Goal: Task Accomplishment & Management: Use online tool/utility

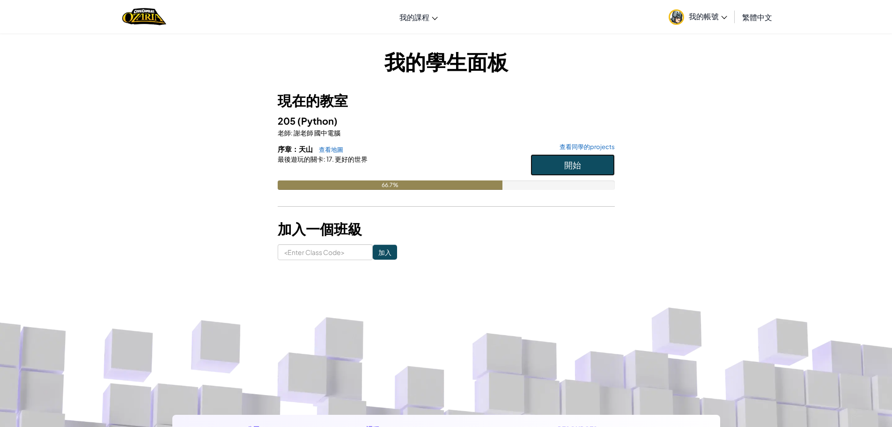
click at [566, 157] on button "開始" at bounding box center [572, 165] width 84 height 22
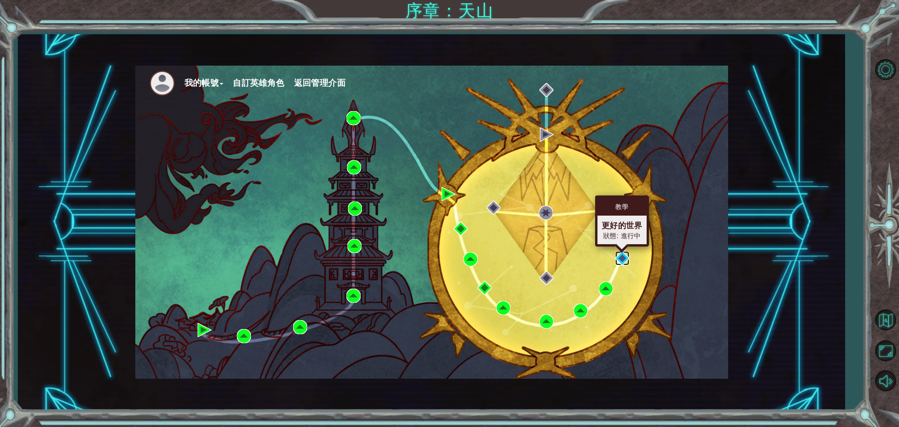
click at [621, 257] on img at bounding box center [622, 258] width 14 height 14
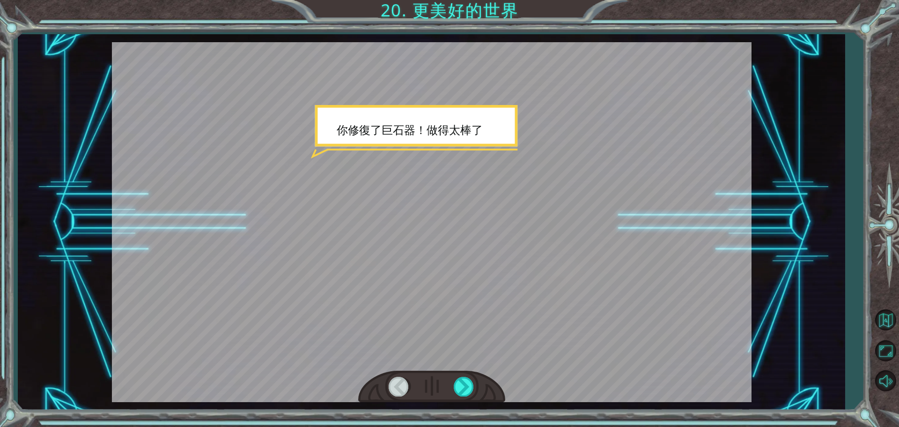
click at [324, 217] on div at bounding box center [432, 222] width 640 height 360
click at [656, 254] on div at bounding box center [432, 222] width 640 height 360
click at [635, 258] on div at bounding box center [432, 222] width 640 height 360
click at [467, 376] on div at bounding box center [464, 385] width 21 height 19
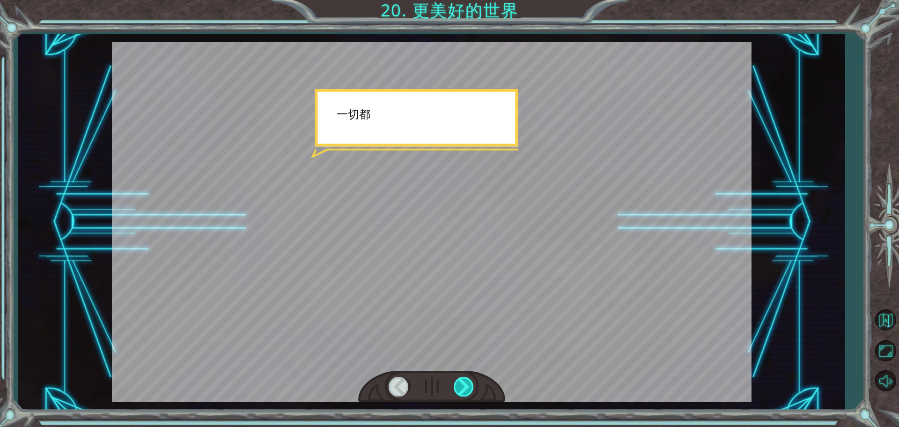
click at [466, 376] on div at bounding box center [464, 385] width 21 height 19
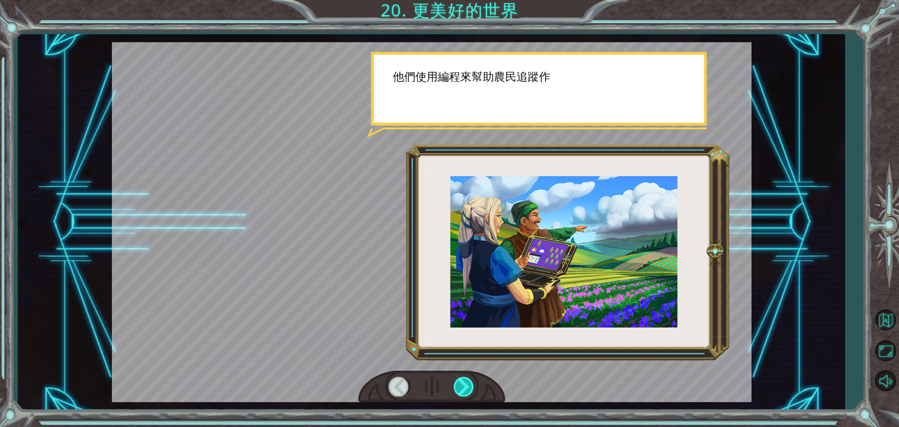
click at [466, 376] on div at bounding box center [464, 385] width 21 height 19
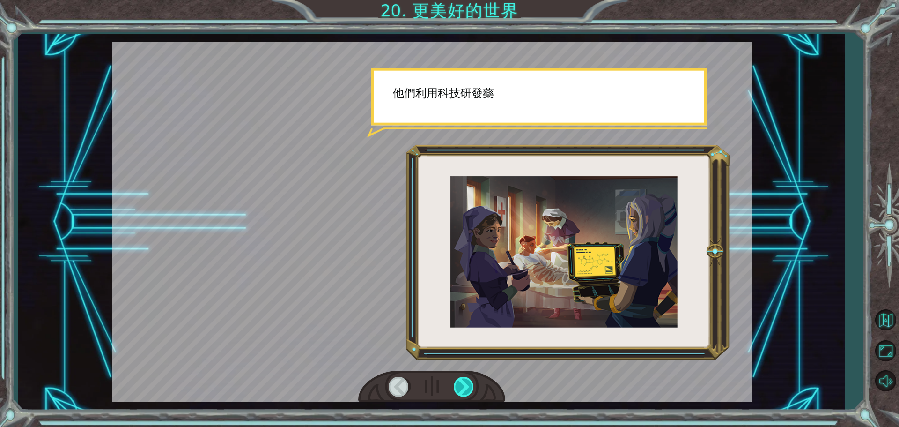
click at [466, 376] on div at bounding box center [464, 385] width 21 height 19
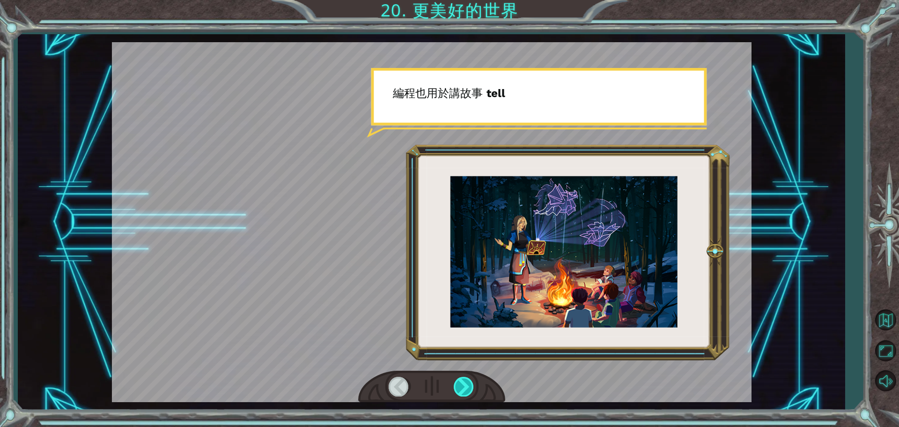
click at [466, 376] on div at bounding box center [464, 385] width 21 height 19
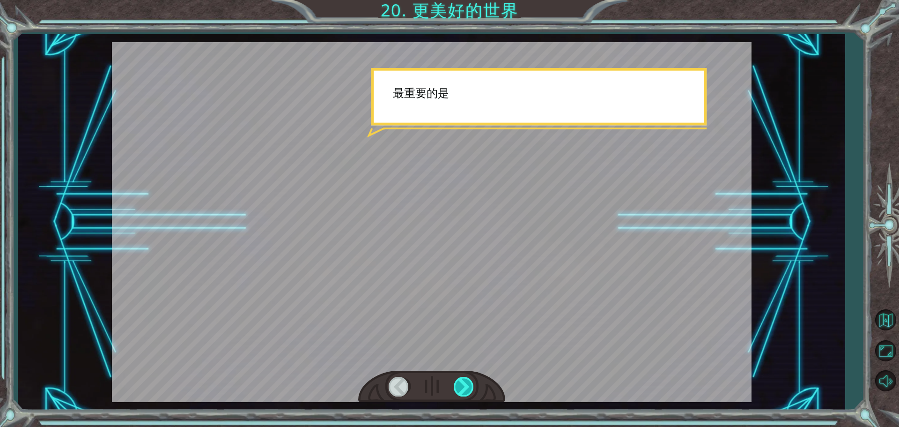
click at [466, 376] on div at bounding box center [464, 385] width 21 height 19
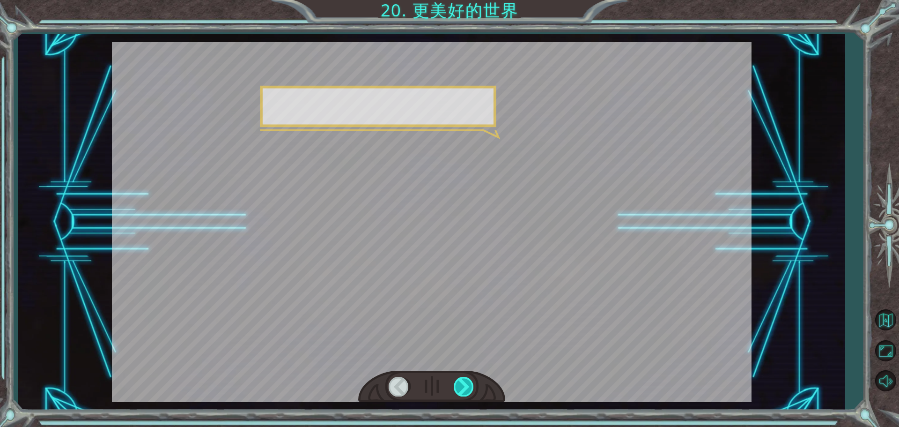
click at [466, 376] on div at bounding box center [464, 385] width 21 height 19
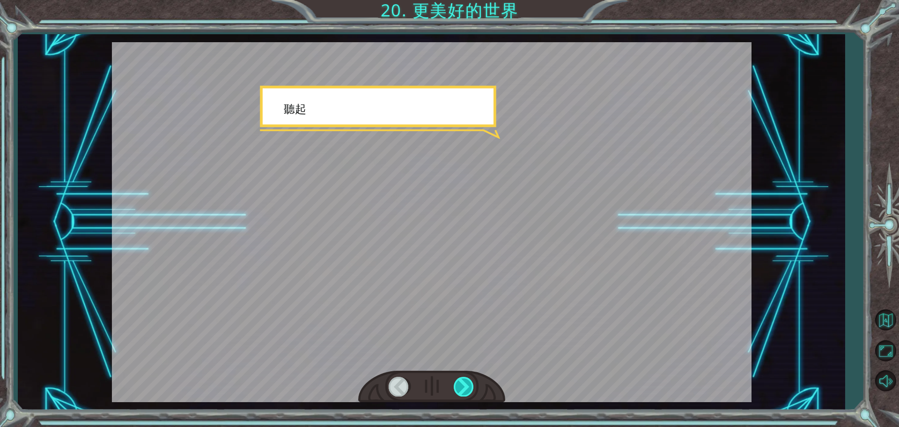
click at [466, 376] on div at bounding box center [464, 385] width 21 height 19
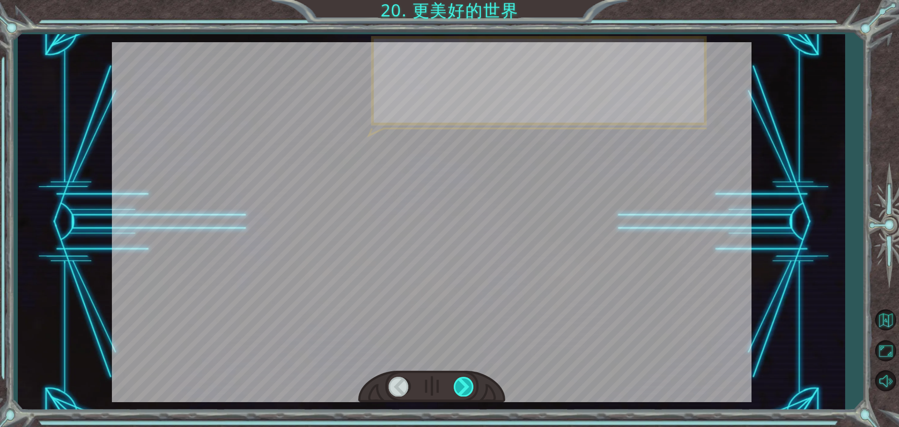
click at [466, 376] on div at bounding box center [464, 385] width 21 height 19
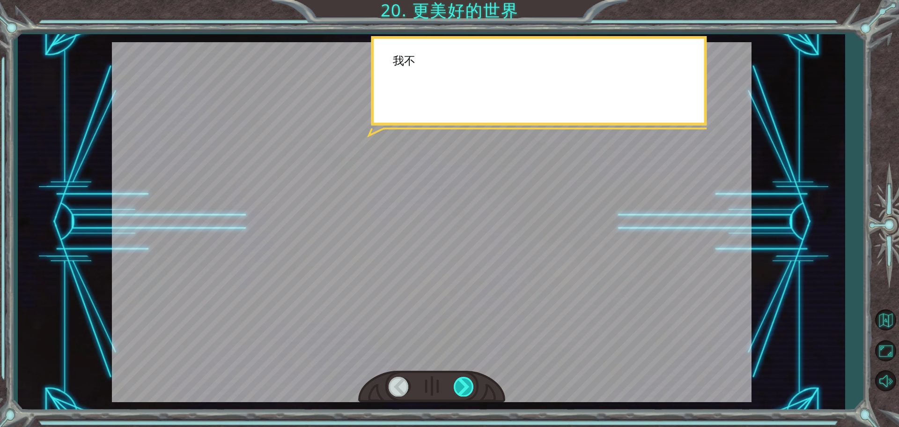
click at [465, 377] on div at bounding box center [464, 385] width 21 height 19
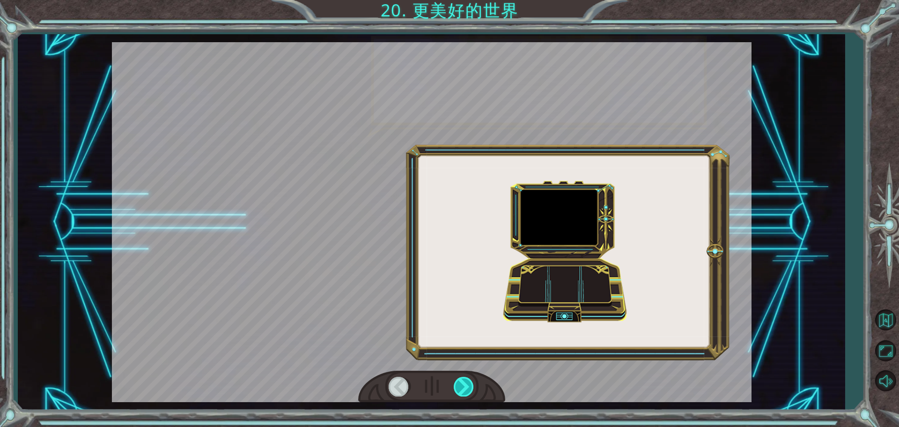
click at [465, 377] on div at bounding box center [464, 385] width 21 height 19
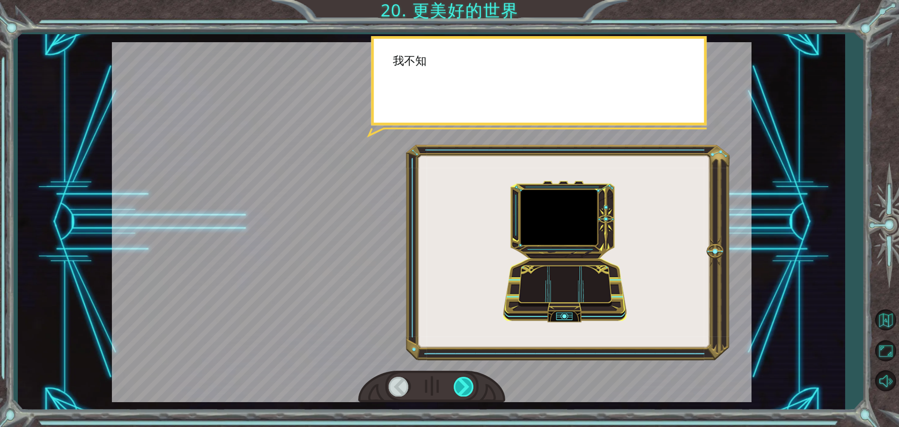
click at [465, 377] on div at bounding box center [464, 385] width 21 height 19
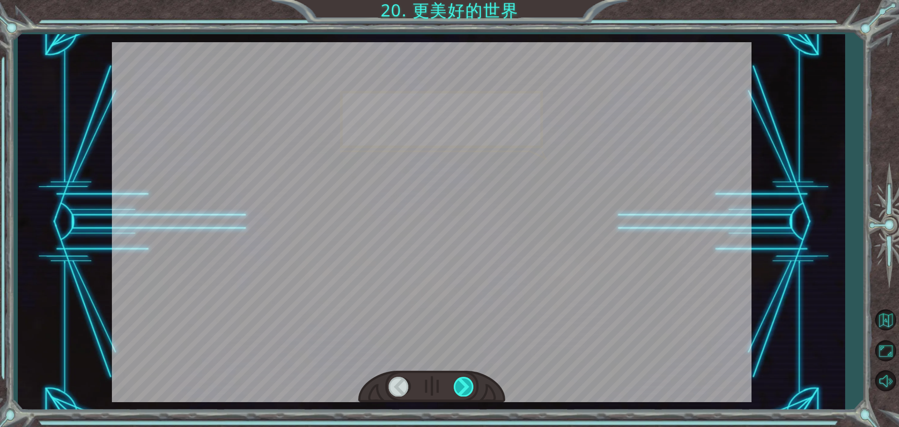
click at [465, 377] on div at bounding box center [464, 385] width 21 height 19
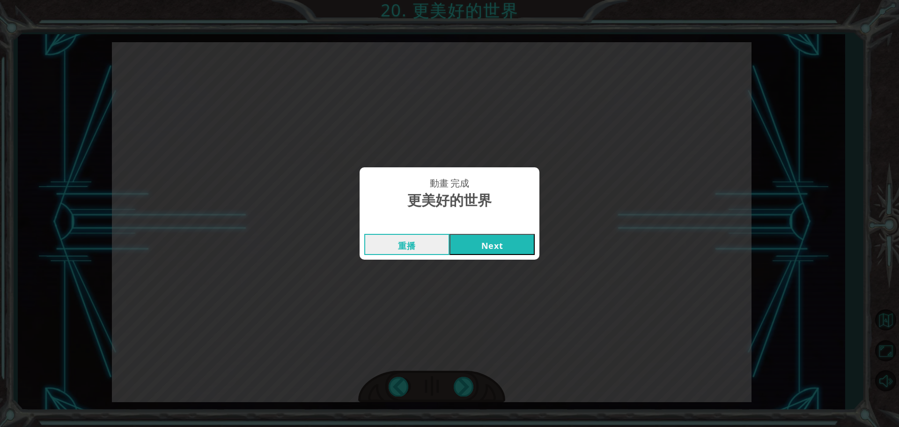
click at [507, 243] on button "Next" at bounding box center [491, 244] width 85 height 21
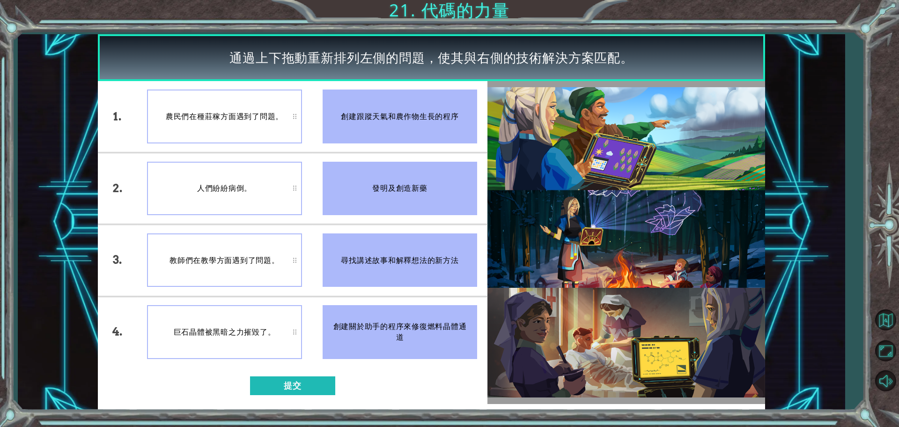
click at [297, 116] on div "農民們在種莊稼方面遇到了問題。" at bounding box center [224, 115] width 155 height 53
drag, startPoint x: 352, startPoint y: 328, endPoint x: 368, endPoint y: 242, distance: 87.8
click at [368, 242] on ul "創建跟蹤天氣和農作物生長的程序 發明及創造新藥 尋找講述故事和解釋想法的新方法 創建關於助手的程序來修復燃料晶體通道" at bounding box center [400, 224] width 176 height 286
drag, startPoint x: 368, startPoint y: 242, endPoint x: 381, endPoint y: 302, distance: 61.7
click at [381, 302] on ul "創建跟蹤天氣和農作物生長的程序 發明及創造新藥 尋找講述故事和解釋想法的新方法 創建關於助手的程序來修復燃料晶體通道" at bounding box center [400, 224] width 176 height 286
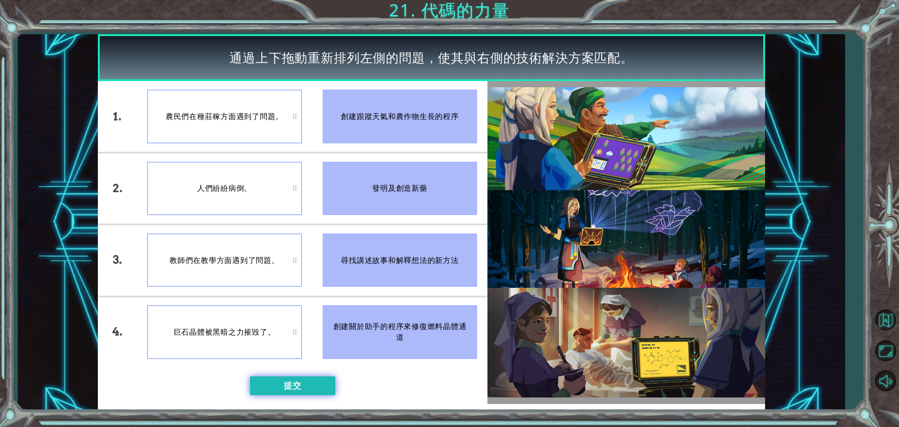
click at [284, 378] on button "提交" at bounding box center [292, 385] width 85 height 19
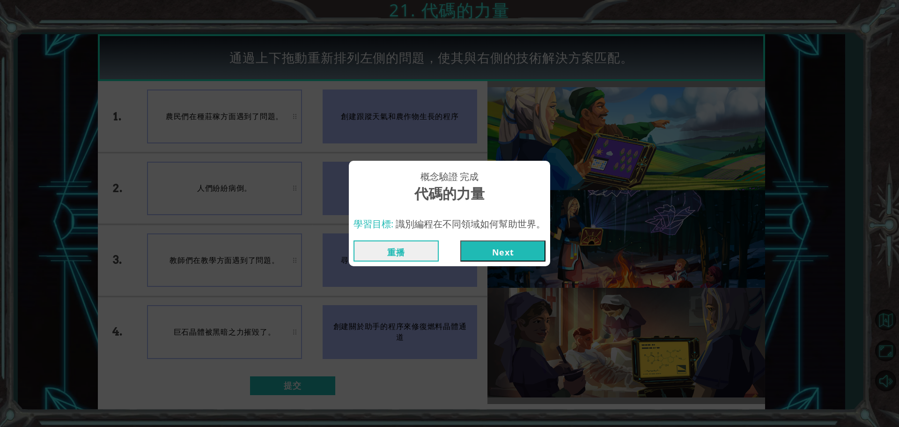
click at [499, 246] on button "Next" at bounding box center [502, 250] width 85 height 21
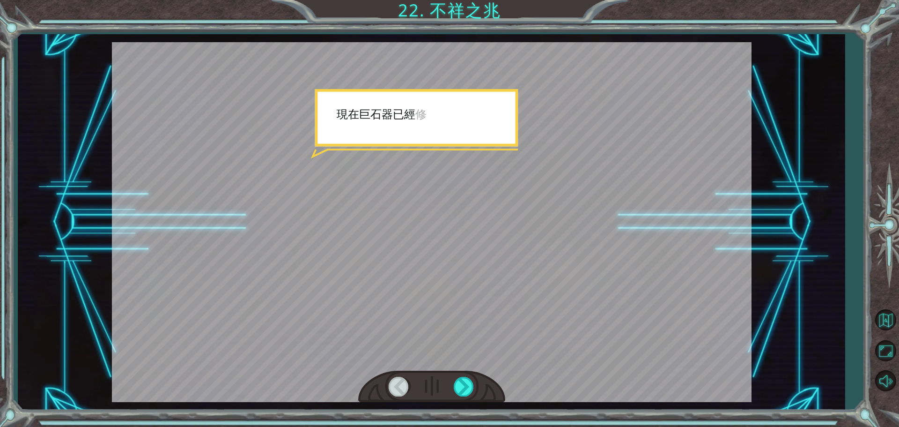
click at [465, 332] on div at bounding box center [432, 222] width 640 height 360
click at [464, 333] on div at bounding box center [432, 222] width 640 height 360
click at [467, 351] on div at bounding box center [432, 222] width 640 height 360
click at [508, 364] on div at bounding box center [432, 222] width 640 height 360
click at [497, 386] on div at bounding box center [431, 386] width 147 height 32
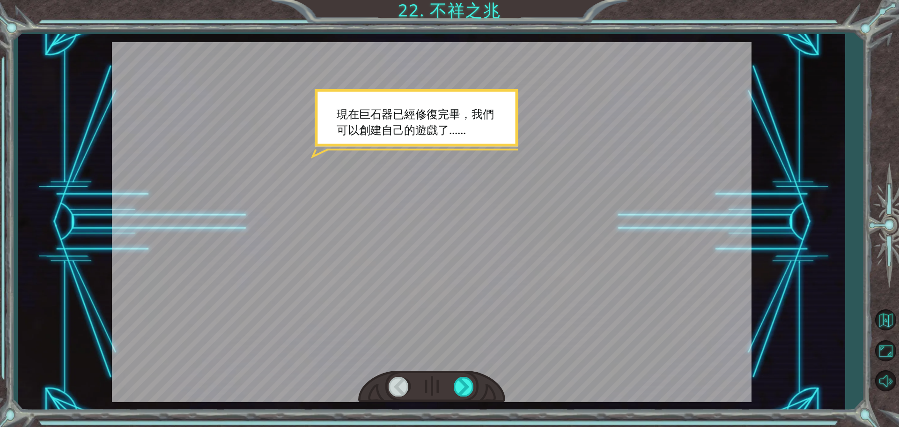
click at [496, 387] on div at bounding box center [431, 386] width 147 height 32
click at [486, 392] on div at bounding box center [431, 386] width 147 height 32
drag, startPoint x: 486, startPoint y: 392, endPoint x: 490, endPoint y: 380, distance: 12.3
click at [486, 386] on div at bounding box center [431, 386] width 147 height 32
click at [464, 390] on div at bounding box center [464, 385] width 21 height 19
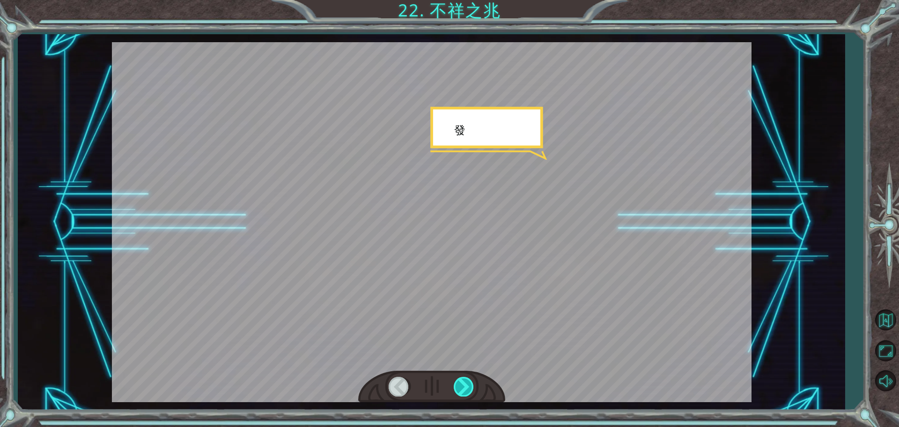
click at [465, 390] on div at bounding box center [464, 385] width 21 height 19
click at [467, 388] on div at bounding box center [464, 385] width 21 height 19
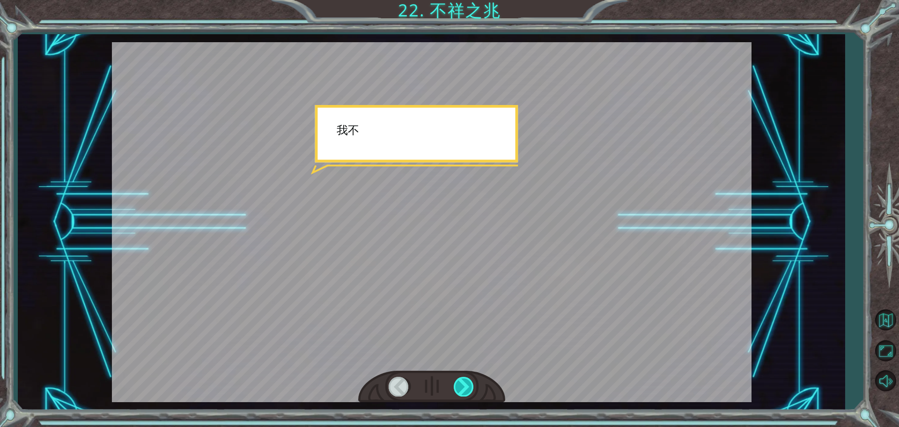
click at [467, 388] on div at bounding box center [464, 385] width 21 height 19
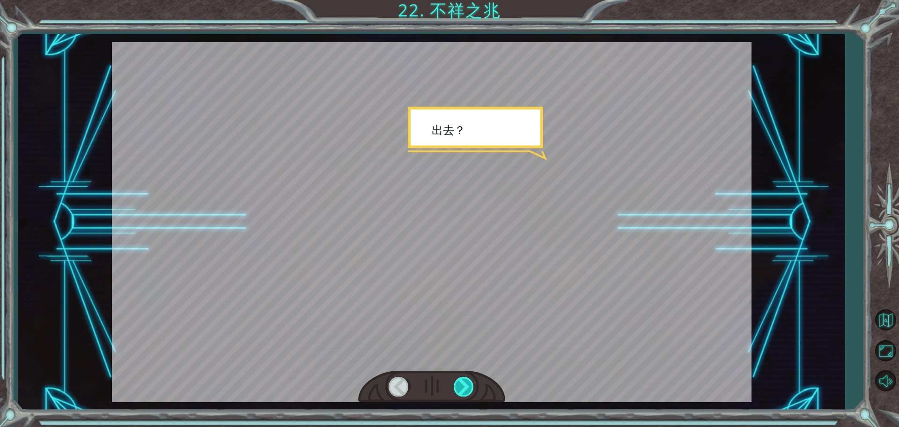
click at [467, 388] on div at bounding box center [464, 385] width 21 height 19
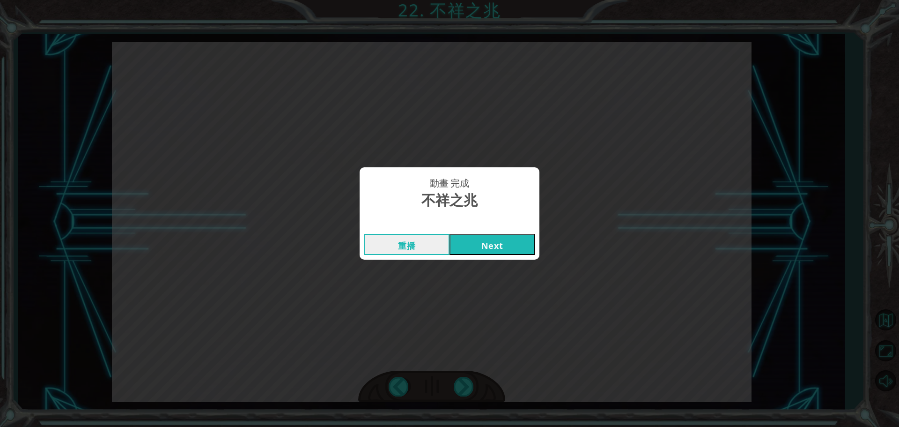
click at [487, 239] on button "Next" at bounding box center [491, 244] width 85 height 21
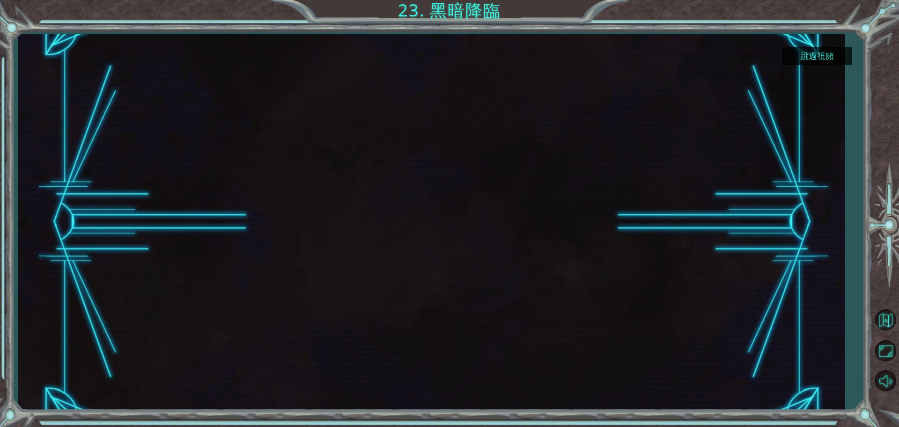
click at [464, 363] on div at bounding box center [431, 221] width 667 height 375
click at [830, 54] on button "跳過視頻" at bounding box center [817, 56] width 70 height 18
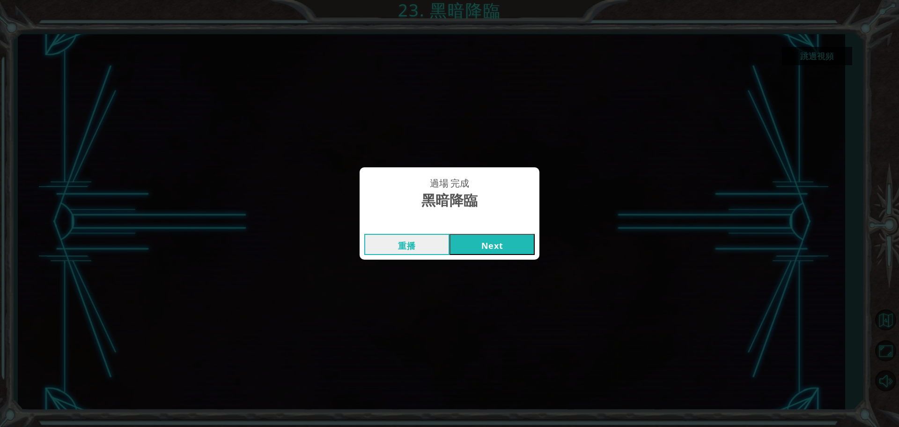
click at [513, 245] on button "Next" at bounding box center [491, 244] width 85 height 21
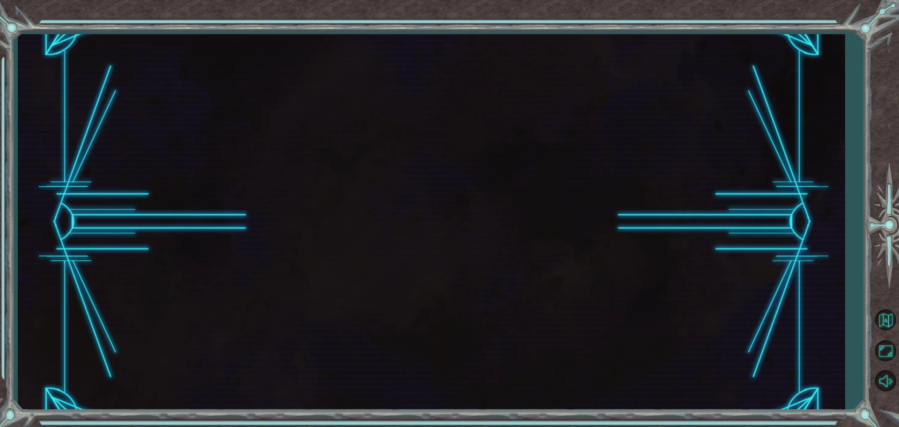
click at [576, 248] on div at bounding box center [431, 221] width 827 height 375
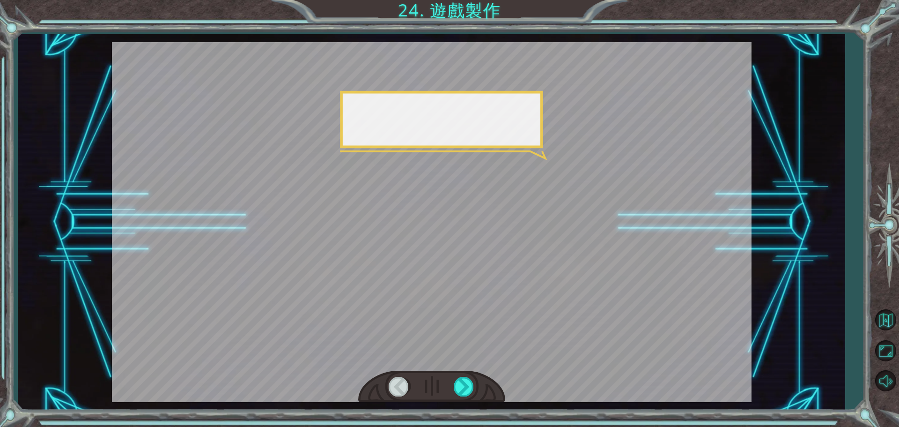
click at [483, 333] on div at bounding box center [432, 222] width 640 height 360
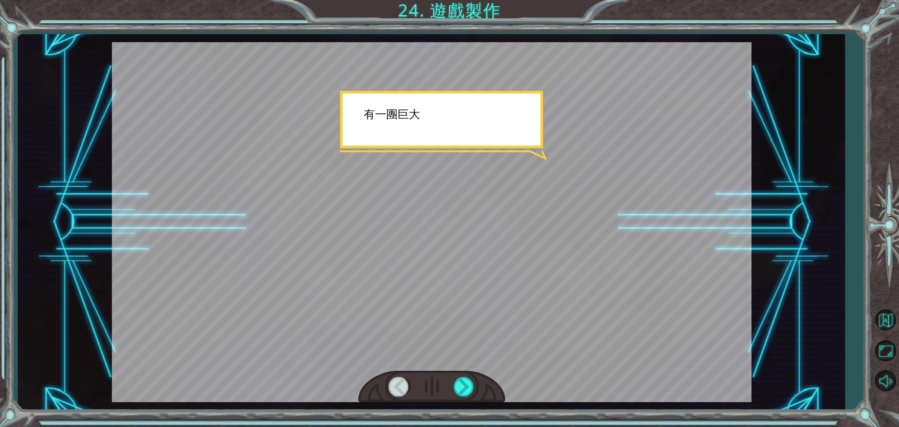
click at [521, 248] on div at bounding box center [432, 222] width 640 height 360
click at [519, 274] on div at bounding box center [432, 222] width 640 height 360
click at [508, 169] on div at bounding box center [432, 222] width 640 height 360
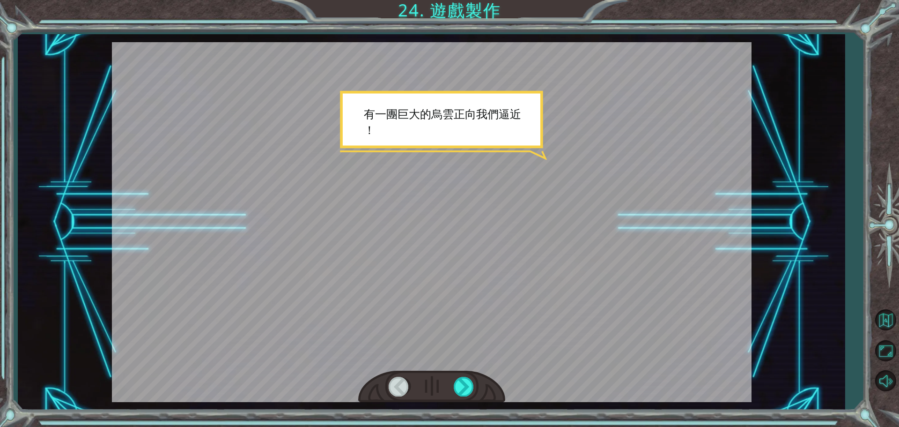
click at [508, 169] on div at bounding box center [432, 222] width 640 height 360
click at [518, 324] on div at bounding box center [432, 222] width 640 height 360
click at [511, 334] on div at bounding box center [432, 222] width 640 height 360
click at [490, 363] on div at bounding box center [432, 222] width 640 height 360
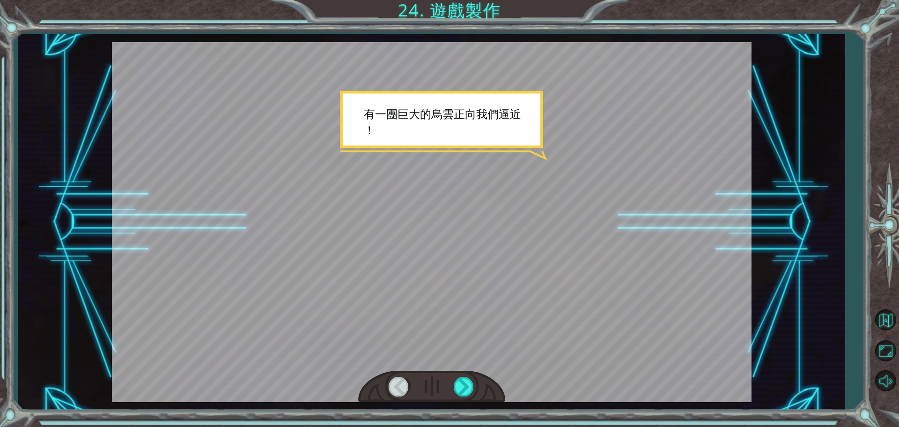
click at [530, 364] on div at bounding box center [432, 222] width 640 height 360
click at [530, 371] on div at bounding box center [432, 222] width 640 height 360
drag, startPoint x: 527, startPoint y: 382, endPoint x: 498, endPoint y: 391, distance: 30.5
click at [527, 382] on div at bounding box center [432, 222] width 640 height 360
drag, startPoint x: 478, startPoint y: 386, endPoint x: 467, endPoint y: 385, distance: 10.8
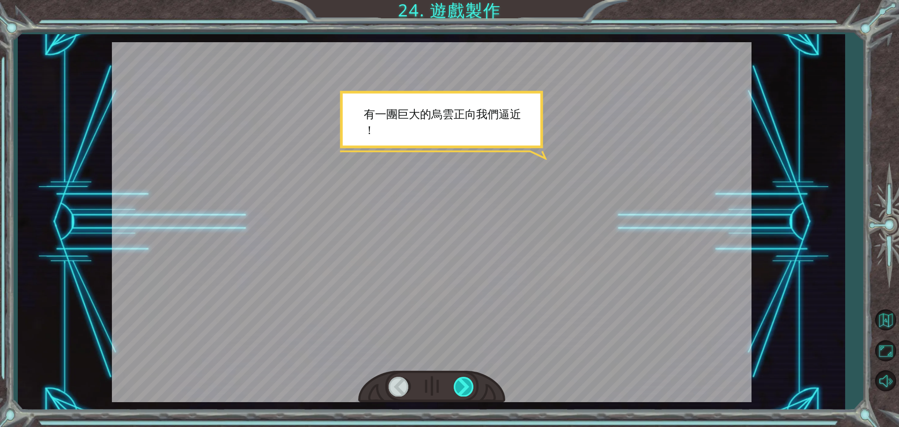
click at [477, 386] on div at bounding box center [431, 386] width 147 height 32
click at [467, 385] on div at bounding box center [464, 385] width 21 height 19
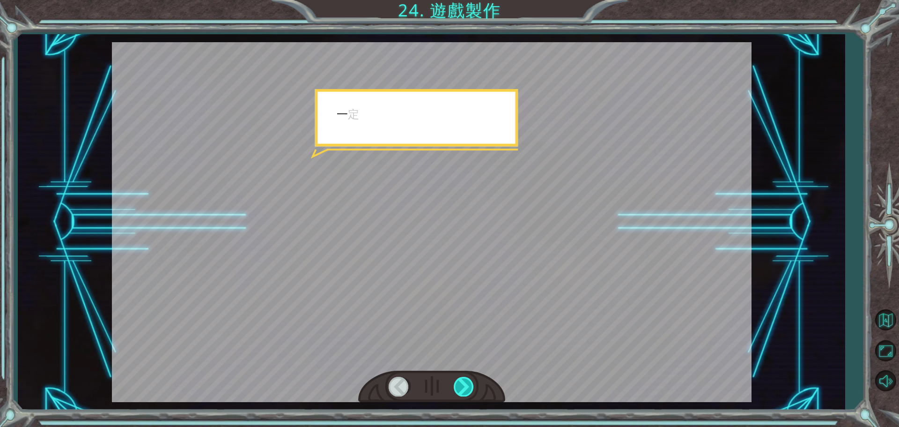
click at [467, 385] on div at bounding box center [464, 385] width 21 height 19
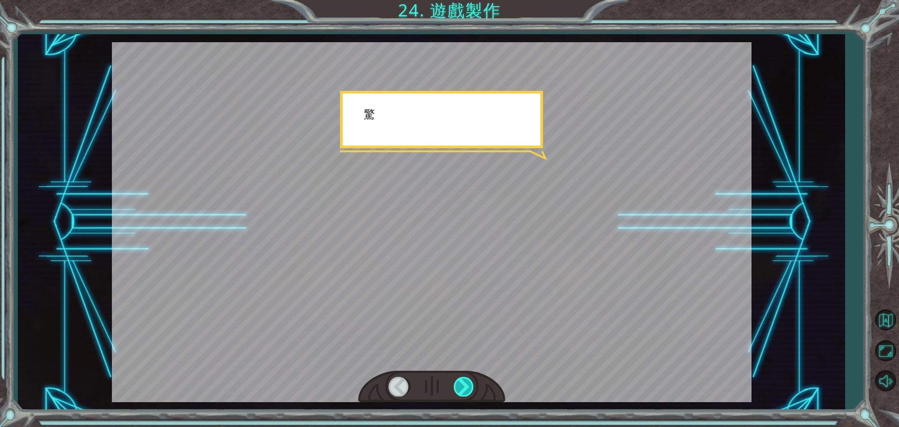
click at [467, 385] on div at bounding box center [464, 385] width 21 height 19
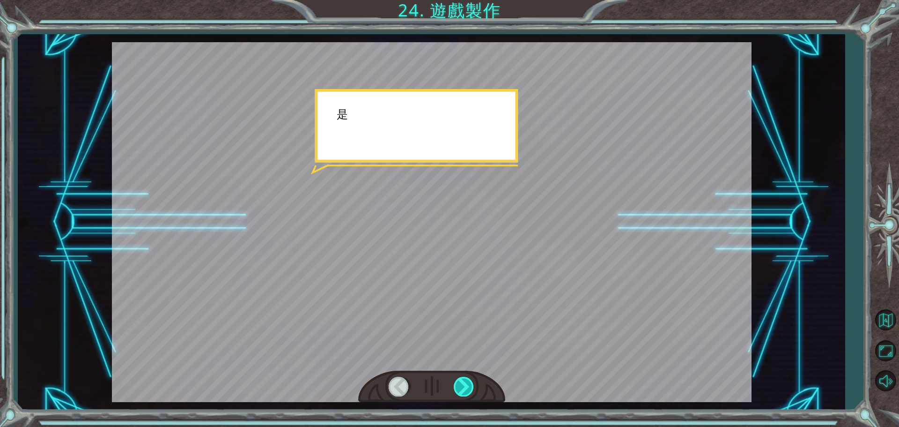
click at [467, 385] on div at bounding box center [464, 385] width 21 height 19
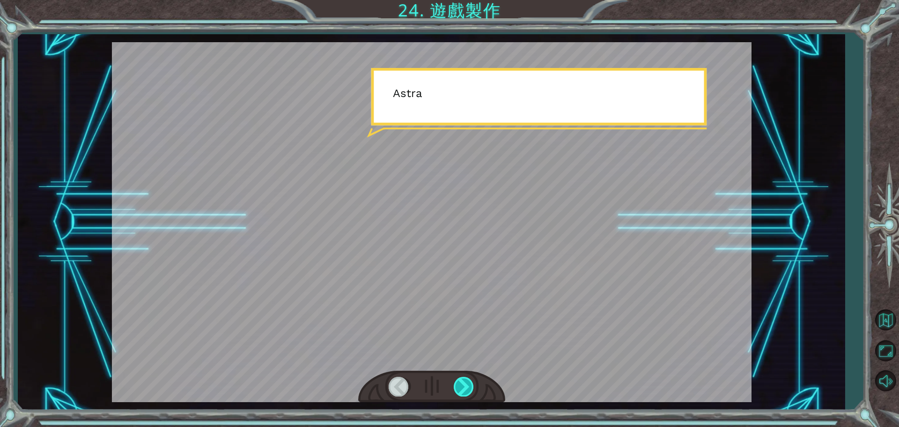
click at [467, 385] on div at bounding box center [464, 385] width 21 height 19
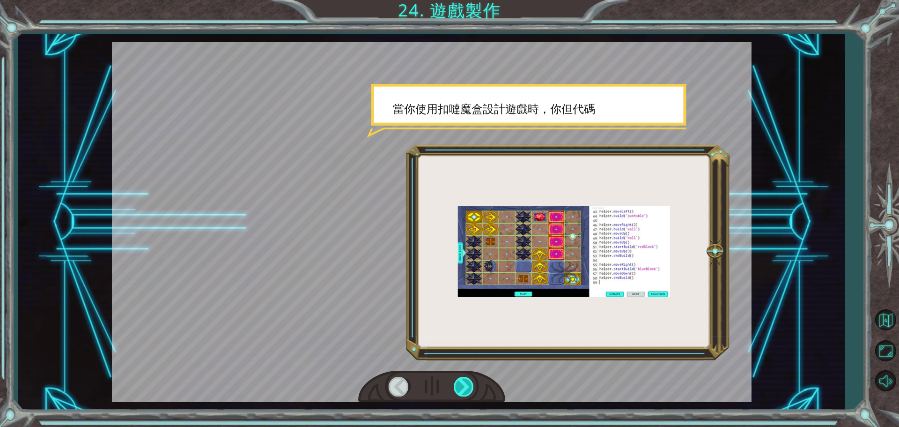
click at [467, 385] on div at bounding box center [464, 385] width 21 height 19
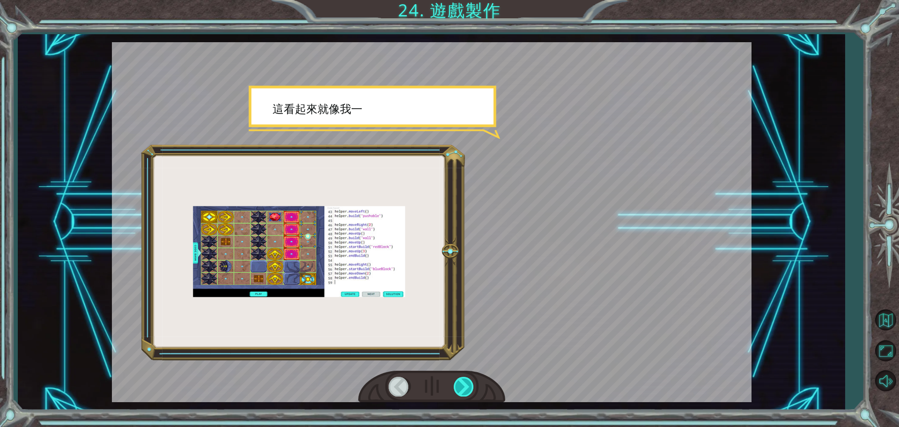
click at [467, 385] on div at bounding box center [464, 385] width 21 height 19
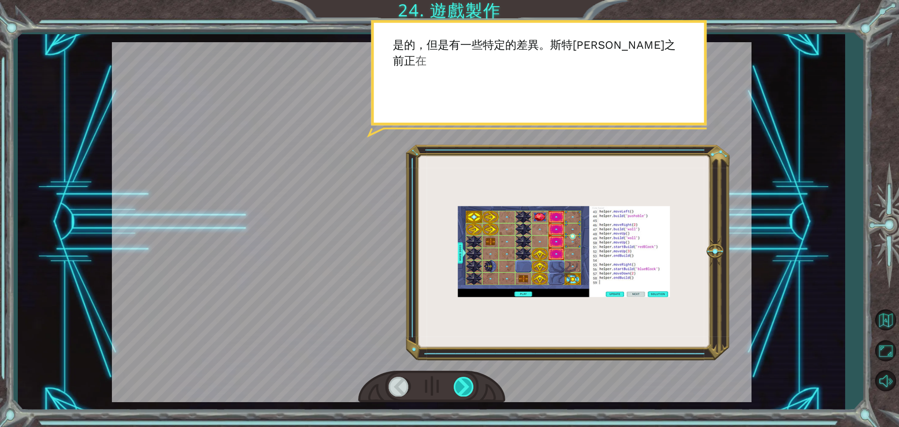
click at [467, 385] on div at bounding box center [464, 385] width 21 height 19
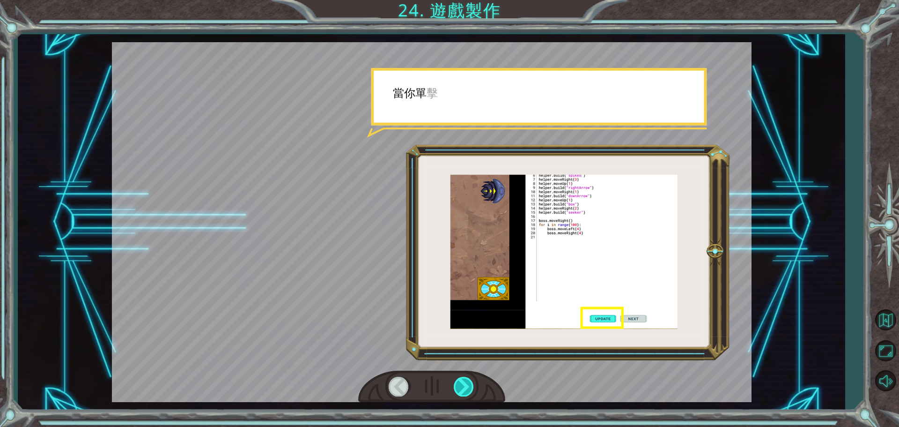
click at [467, 385] on div at bounding box center [464, 385] width 21 height 19
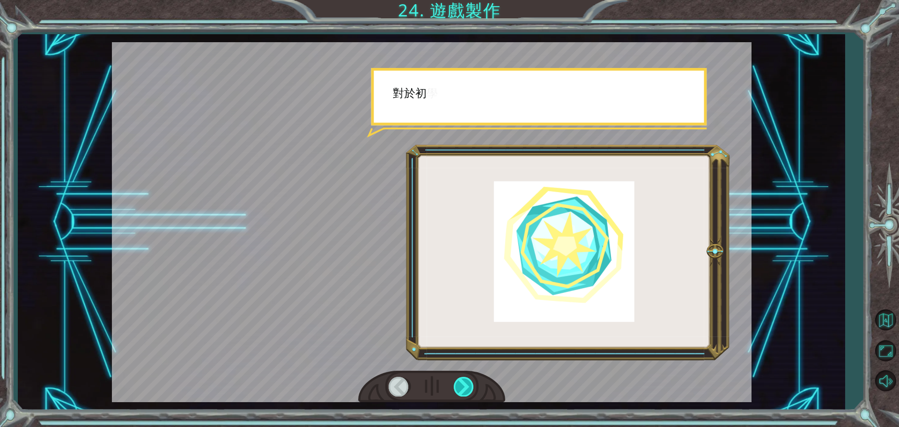
click at [467, 385] on div at bounding box center [464, 385] width 21 height 19
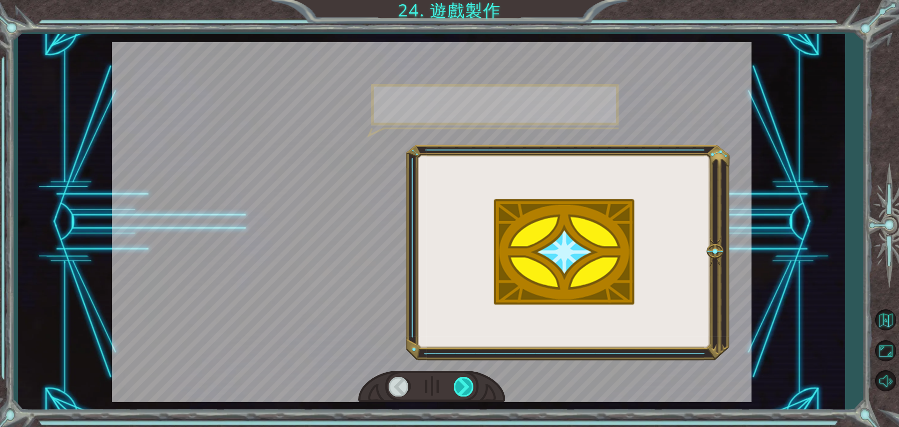
click at [467, 385] on div at bounding box center [464, 385] width 21 height 19
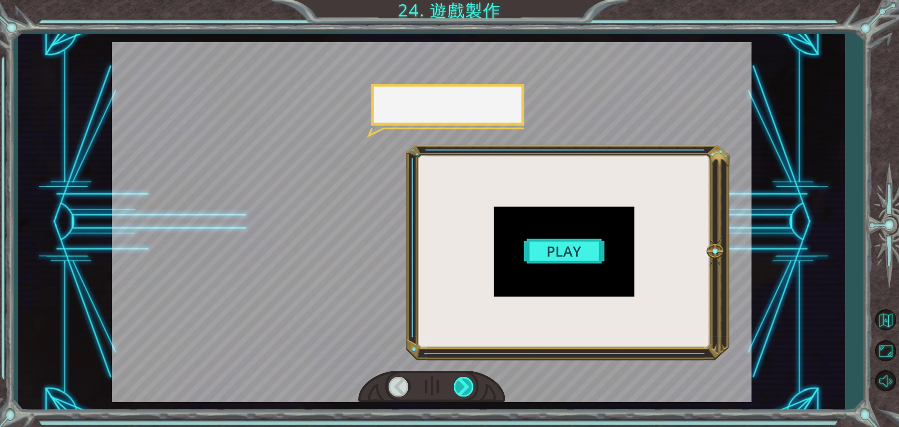
click at [467, 385] on div at bounding box center [464, 385] width 21 height 19
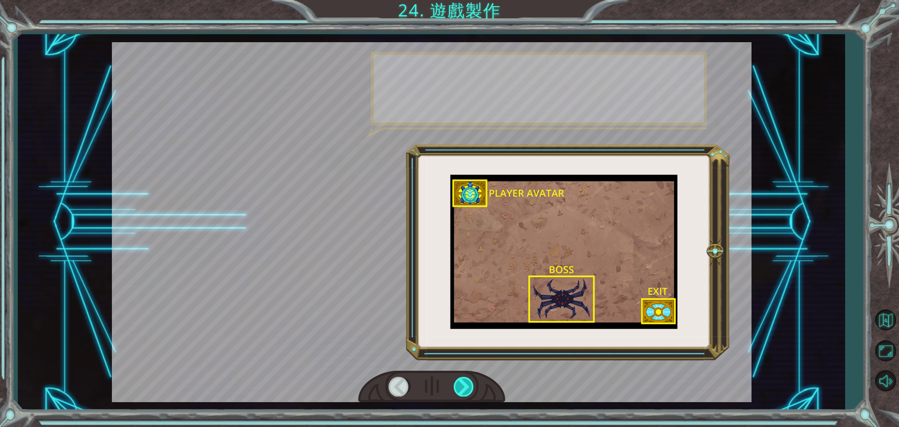
click at [467, 385] on div at bounding box center [464, 385] width 21 height 19
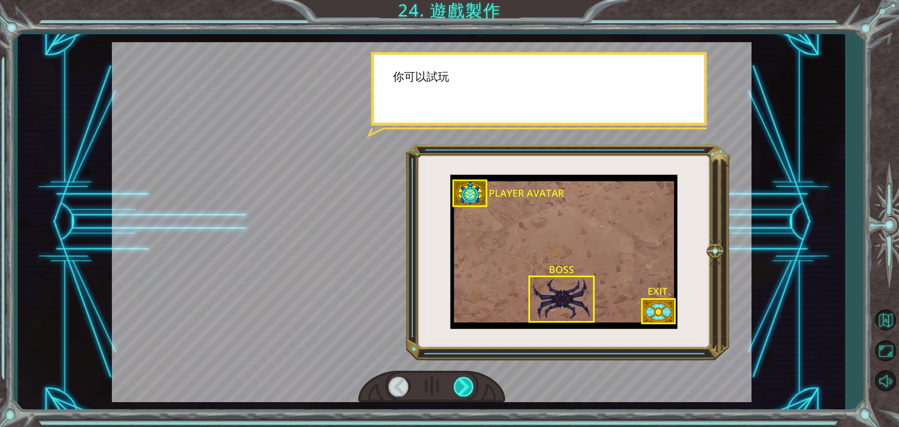
click at [467, 385] on div at bounding box center [464, 385] width 21 height 19
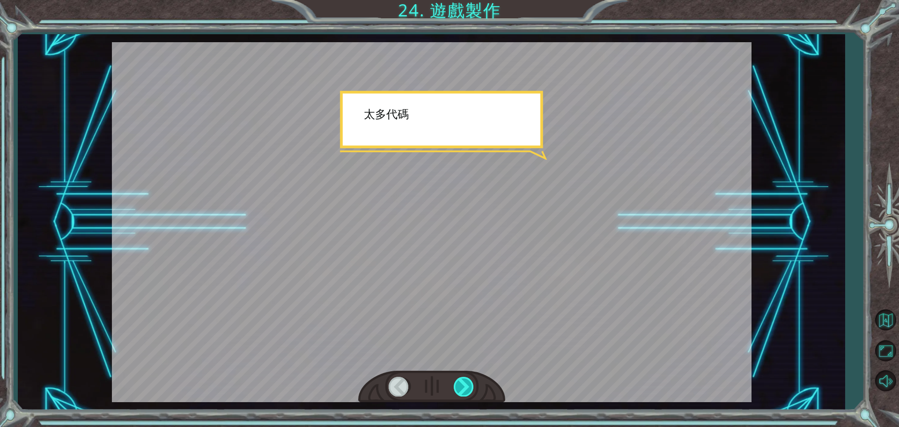
click at [467, 385] on div at bounding box center [464, 385] width 21 height 19
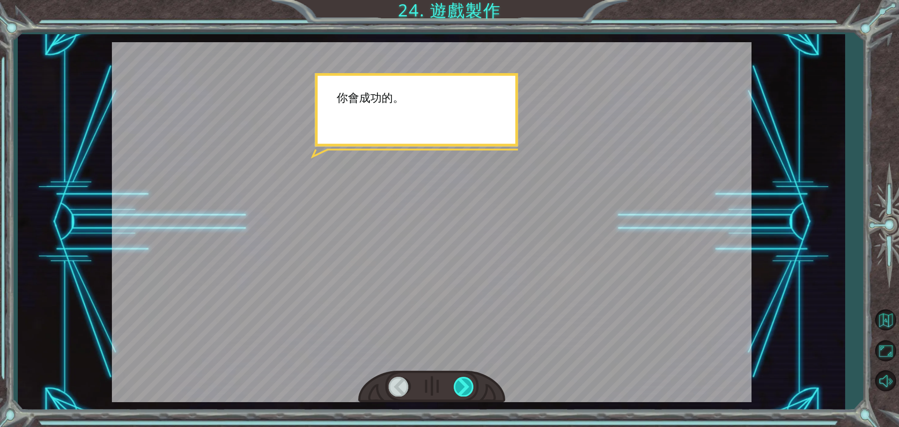
click at [467, 385] on div at bounding box center [464, 385] width 21 height 19
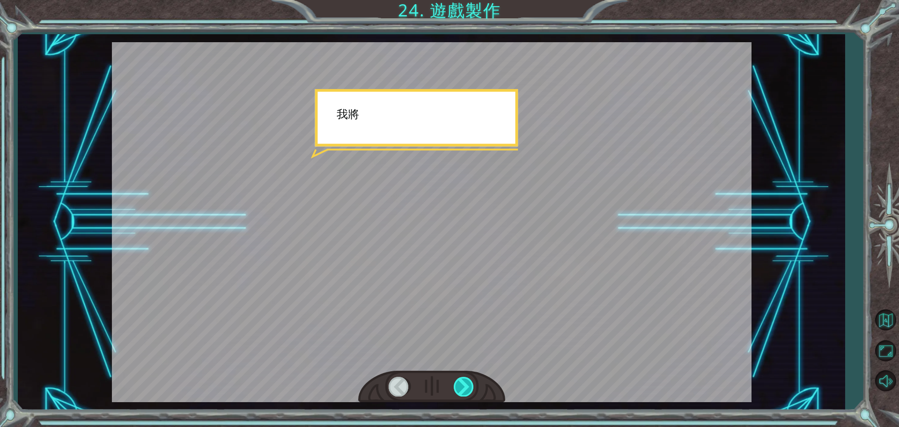
click at [467, 385] on div at bounding box center [464, 385] width 21 height 19
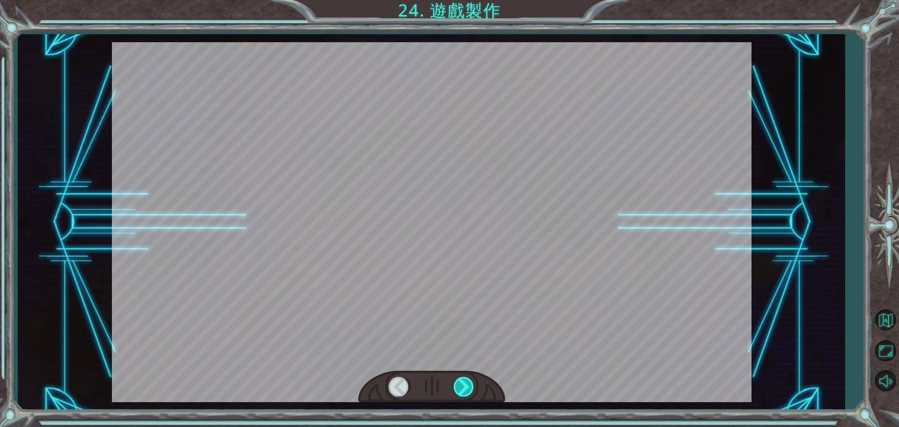
click at [467, 385] on div at bounding box center [464, 385] width 21 height 19
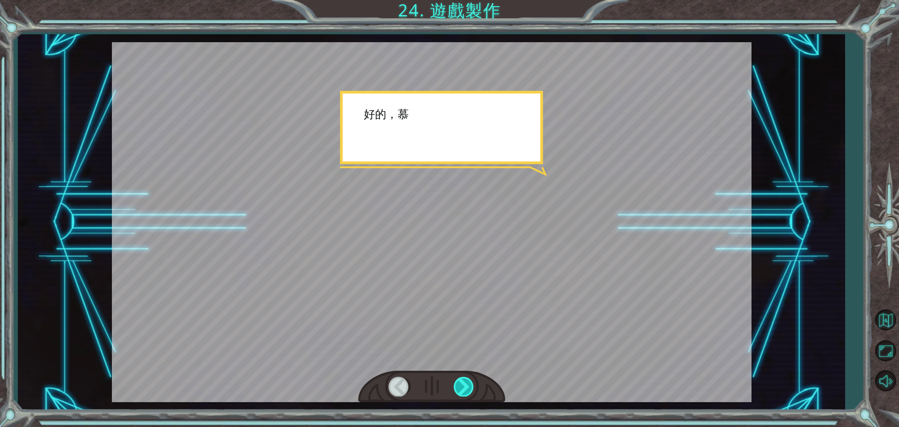
click at [467, 385] on div at bounding box center [464, 385] width 21 height 19
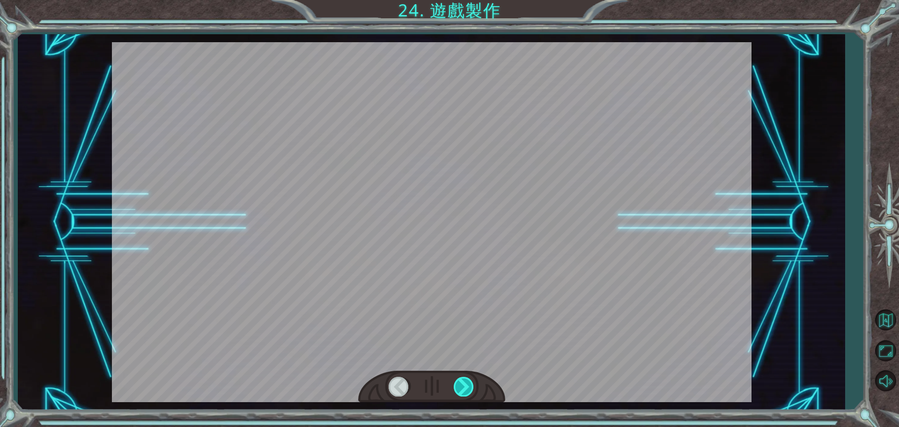
click at [467, 385] on div at bounding box center [464, 385] width 21 height 19
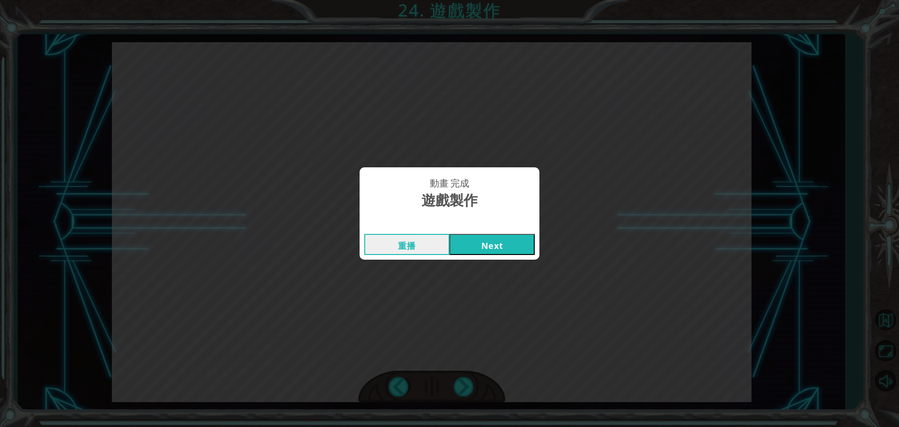
click at [518, 242] on button "Next" at bounding box center [491, 244] width 85 height 21
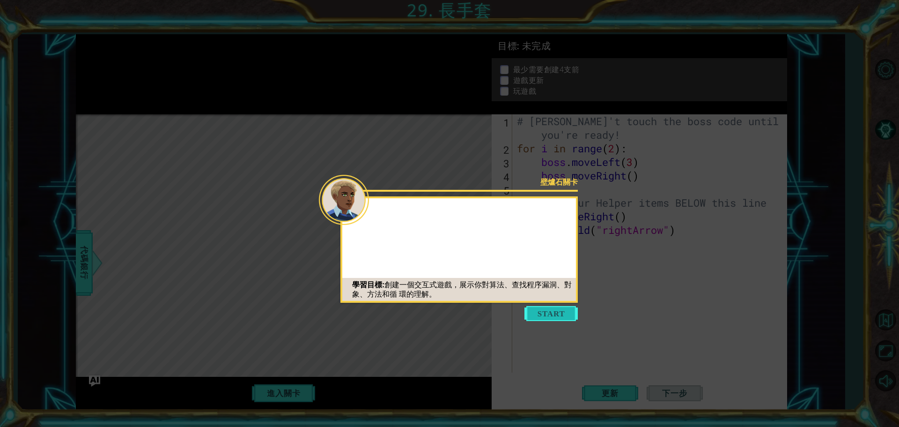
click at [562, 310] on button "Start" at bounding box center [550, 313] width 53 height 15
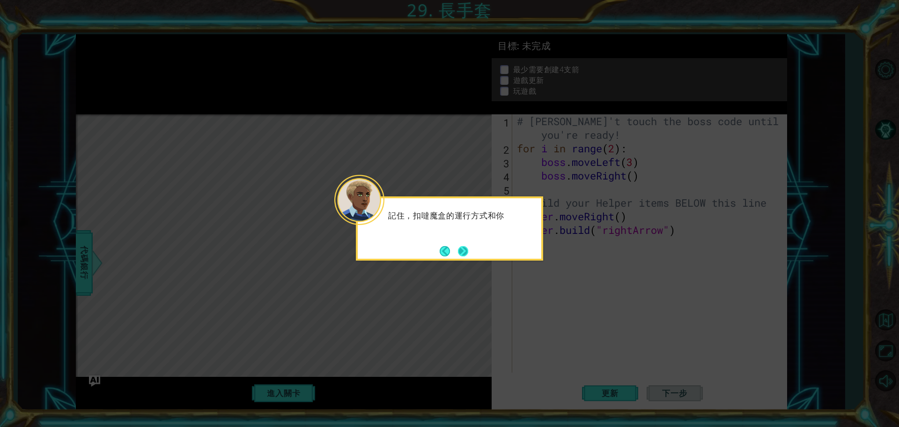
click at [462, 250] on button "Next" at bounding box center [463, 251] width 14 height 14
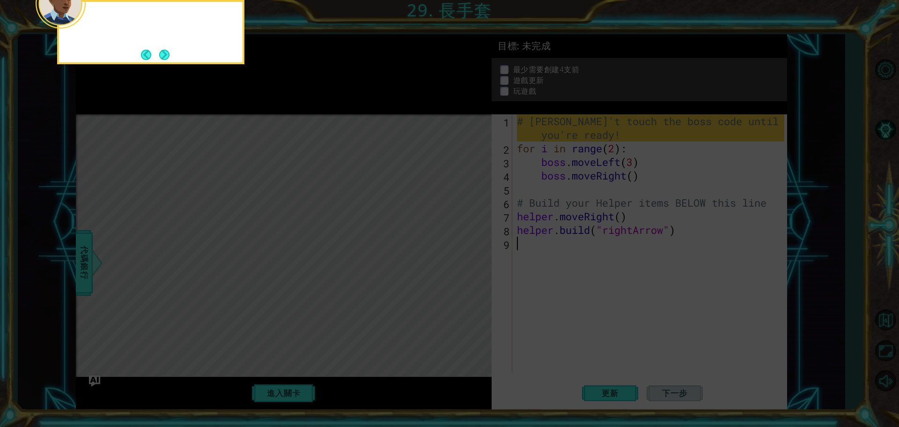
click at [462, 250] on icon at bounding box center [449, 63] width 899 height 725
click at [179, 59] on div "從現在開始，請 不要改變 那些核心代碼。我們隨後會用到。" at bounding box center [150, 32] width 187 height 64
click at [170, 56] on button "Next" at bounding box center [164, 54] width 17 height 17
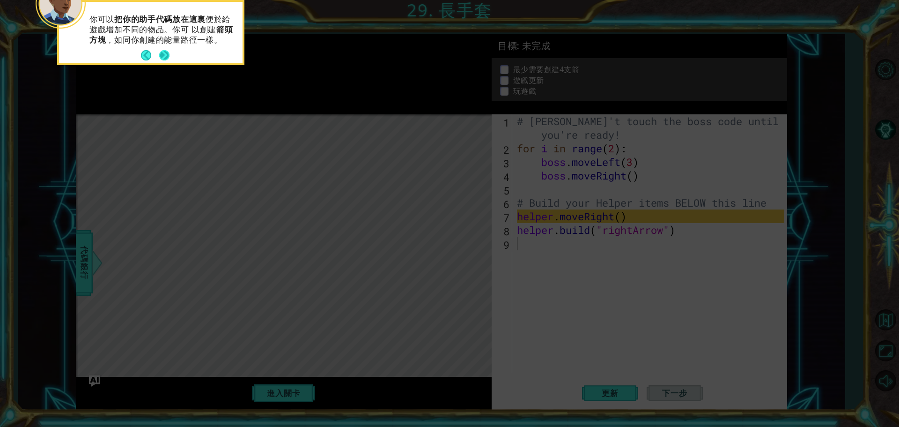
click at [167, 61] on footer at bounding box center [155, 55] width 29 height 14
click at [167, 60] on button "Next" at bounding box center [164, 55] width 17 height 17
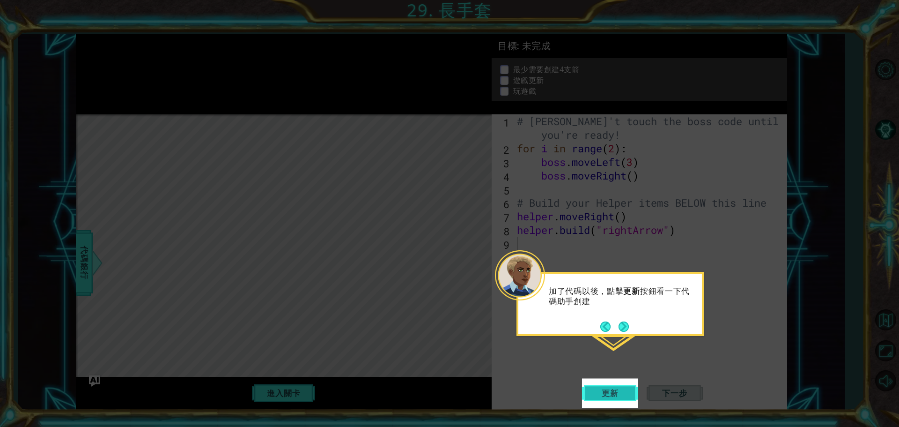
click at [595, 383] on button "更新" at bounding box center [610, 392] width 56 height 29
click at [595, 386] on button "更新" at bounding box center [610, 392] width 56 height 29
click at [608, 375] on icon at bounding box center [449, 213] width 899 height 427
click at [624, 327] on button "Next" at bounding box center [623, 327] width 10 height 10
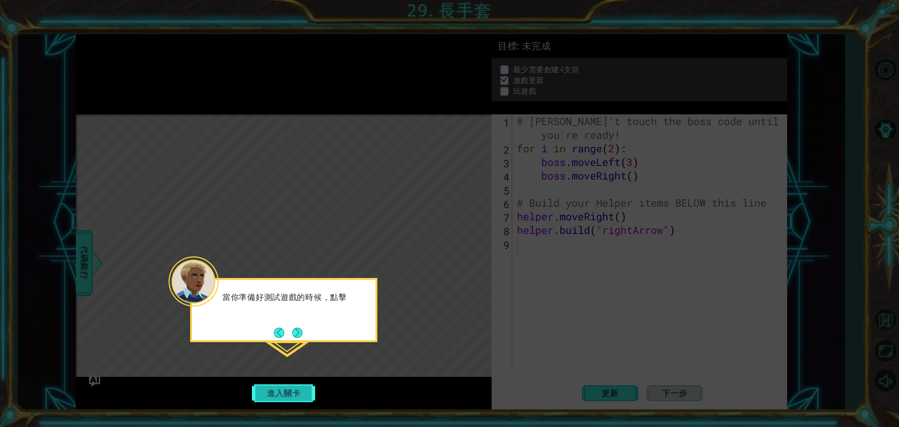
click at [264, 391] on button "進入關卡" at bounding box center [283, 393] width 67 height 18
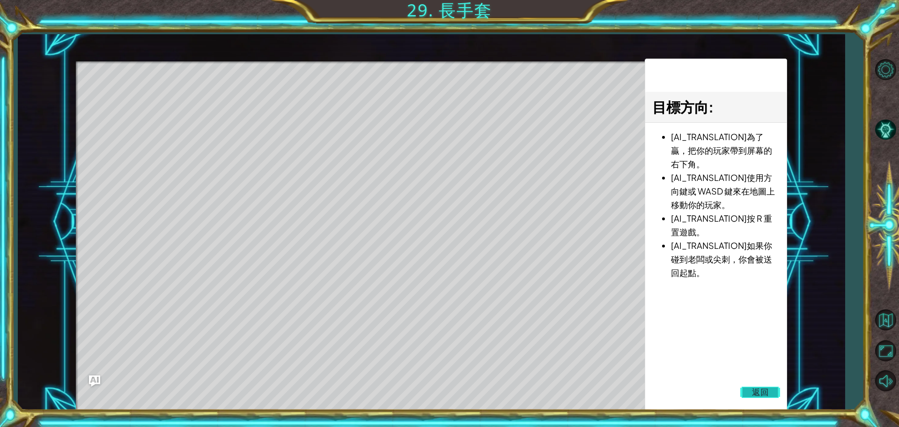
click at [760, 388] on span "返回" at bounding box center [760, 391] width 17 height 9
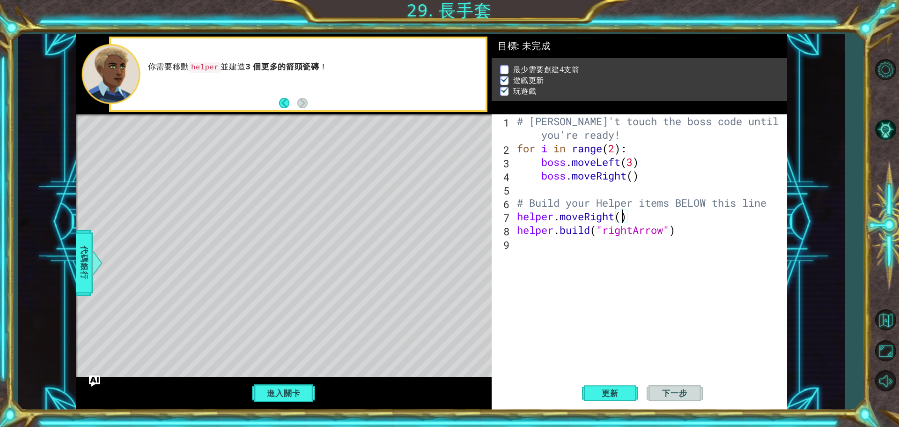
click at [621, 213] on div "# [PERSON_NAME]'t touch the boss code until [PERSON_NAME] says you're ready! fo…" at bounding box center [652, 263] width 274 height 299
click at [635, 174] on div "# [PERSON_NAME]'t touch the boss code until [PERSON_NAME] says you're ready! fo…" at bounding box center [652, 263] width 274 height 299
click at [619, 213] on div "# [PERSON_NAME]'t touch the boss code until [PERSON_NAME] says you're ready! fo…" at bounding box center [652, 263] width 274 height 299
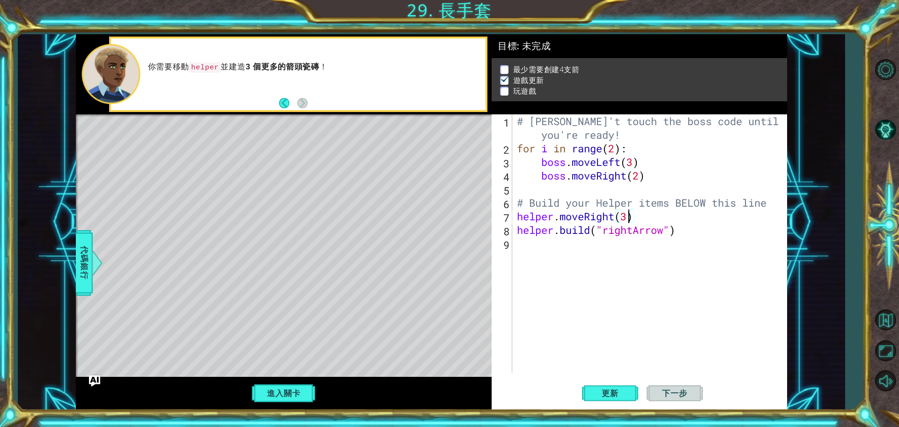
type textarea "helper.moveRight(3)"
click at [689, 394] on span "下一步" at bounding box center [675, 392] width 44 height 9
click at [685, 389] on span "下一步" at bounding box center [675, 392] width 44 height 9
click at [200, 68] on code "helper" at bounding box center [204, 67] width 31 height 10
click at [290, 103] on button "Back" at bounding box center [288, 103] width 18 height 10
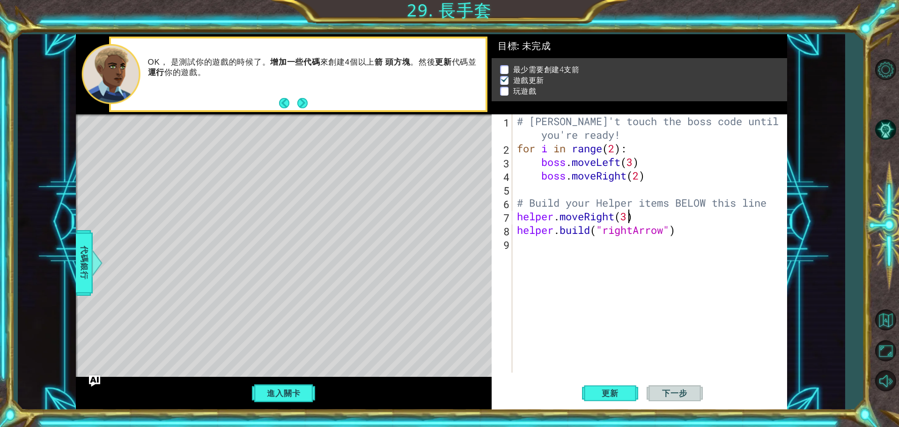
click at [519, 248] on div "# [PERSON_NAME]'t touch the boss code until [PERSON_NAME] says you're ready! fo…" at bounding box center [652, 263] width 274 height 299
click at [662, 227] on div "# [PERSON_NAME]'t touch the boss code until [PERSON_NAME] says you're ready! fo…" at bounding box center [652, 263] width 274 height 299
type textarea "[DOMAIN_NAME]("rightArrow")"
click at [687, 228] on div "# [PERSON_NAME]'t touch the boss code until [PERSON_NAME] says you're ready! fo…" at bounding box center [652, 263] width 274 height 299
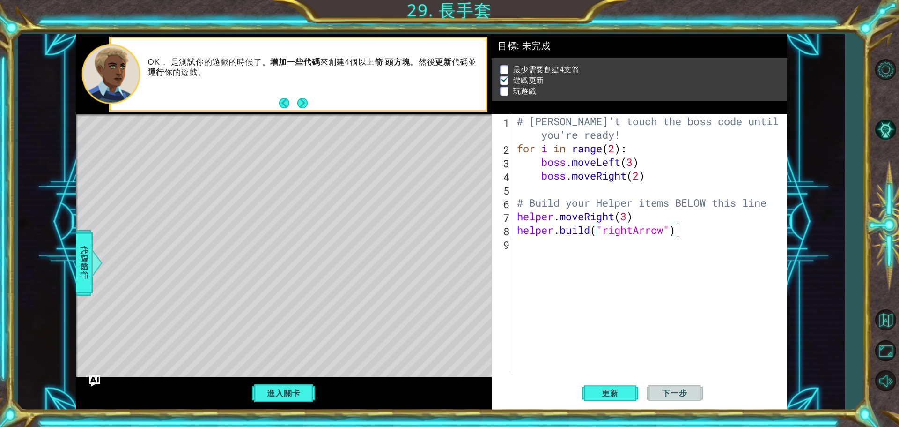
click at [697, 229] on div "# [PERSON_NAME]'t touch the boss code until [PERSON_NAME] says you're ready! fo…" at bounding box center [652, 263] width 274 height 299
click at [634, 255] on div "# [PERSON_NAME]'t touch the boss code until [PERSON_NAME] says you're ready! fo…" at bounding box center [652, 263] width 274 height 299
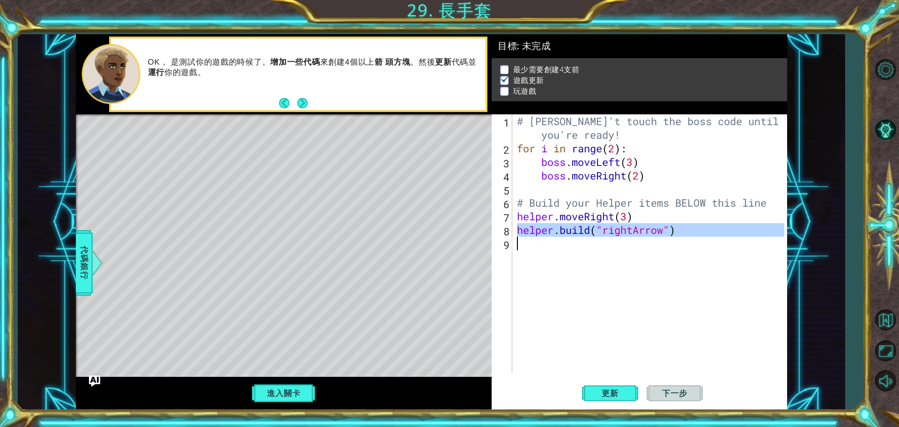
drag, startPoint x: 516, startPoint y: 227, endPoint x: 708, endPoint y: 238, distance: 192.3
click at [708, 238] on div "# [PERSON_NAME]'t touch the boss code until [PERSON_NAME] says you're ready! fo…" at bounding box center [652, 263] width 274 height 299
type textarea "[DOMAIN_NAME]("rightArrow")"
paste textarea "Code Area"
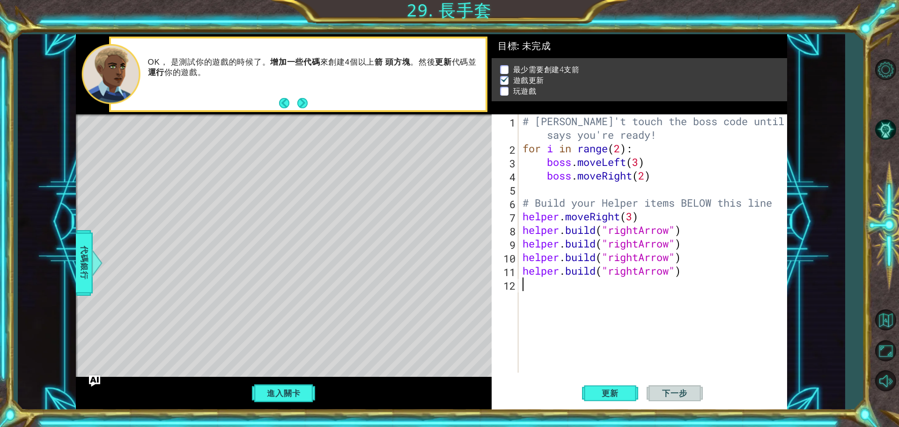
click at [579, 326] on div "# [PERSON_NAME]'t touch the boss code until [PERSON_NAME] says you're ready! fo…" at bounding box center [655, 263] width 268 height 299
click at [683, 389] on span "下一步" at bounding box center [675, 392] width 44 height 9
